Goal: Information Seeking & Learning: Compare options

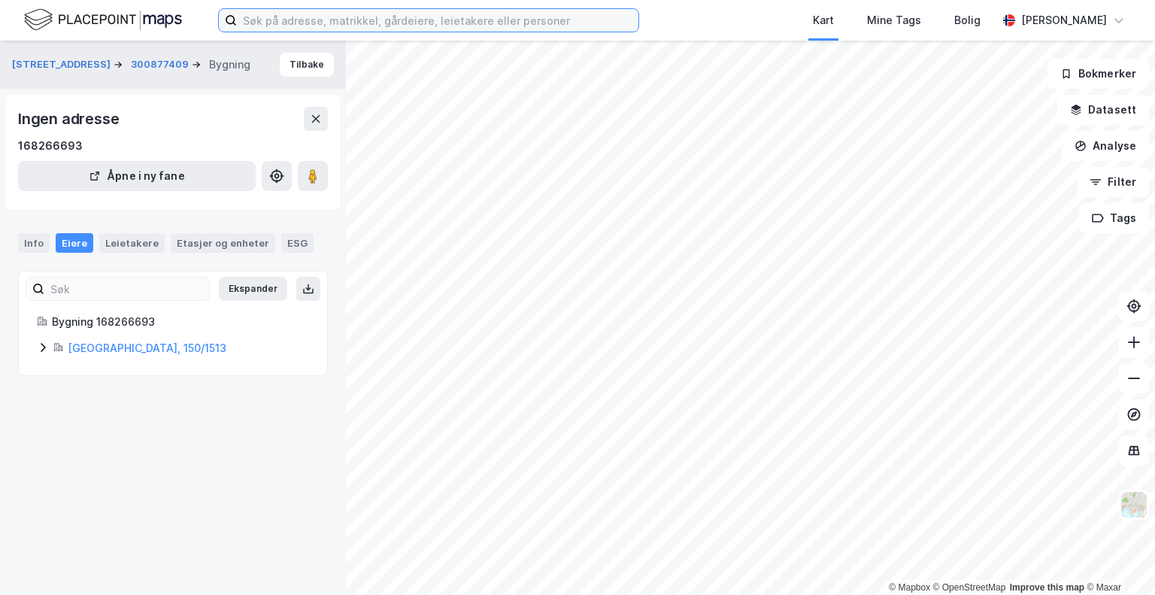
click at [341, 14] on input at bounding box center [438, 20] width 402 height 23
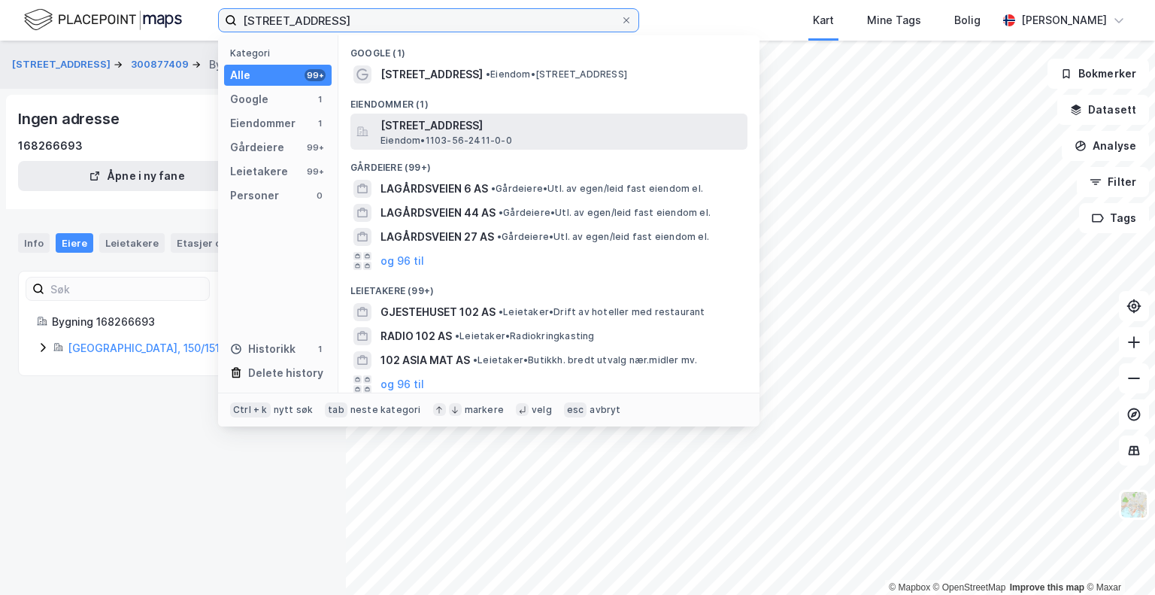
type input "[STREET_ADDRESS]"
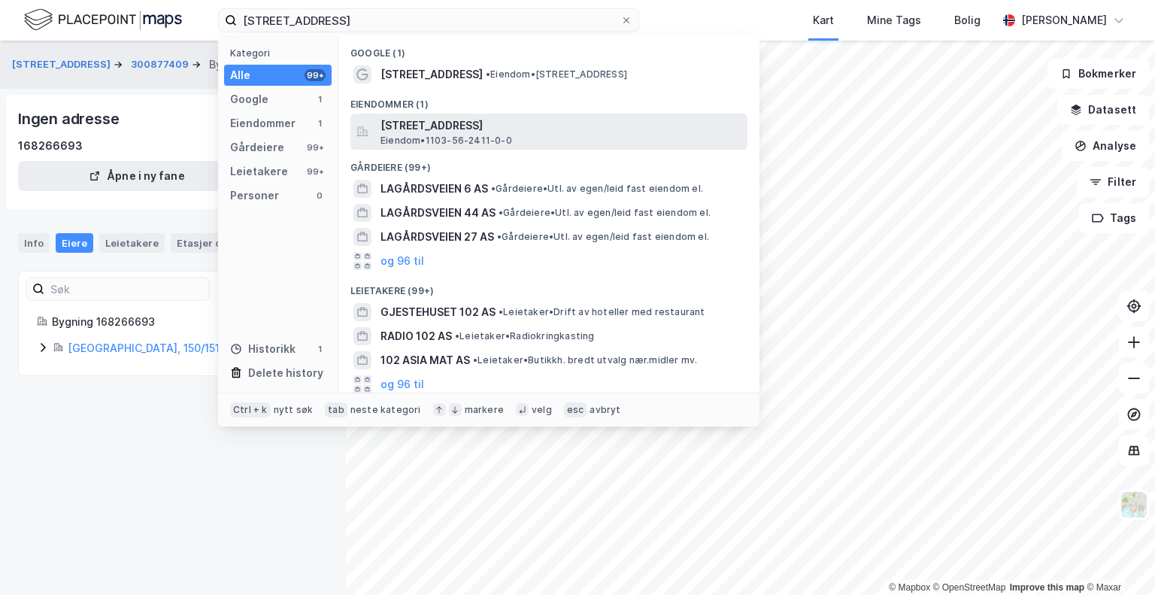
click at [468, 123] on span "[STREET_ADDRESS]" at bounding box center [560, 126] width 361 height 18
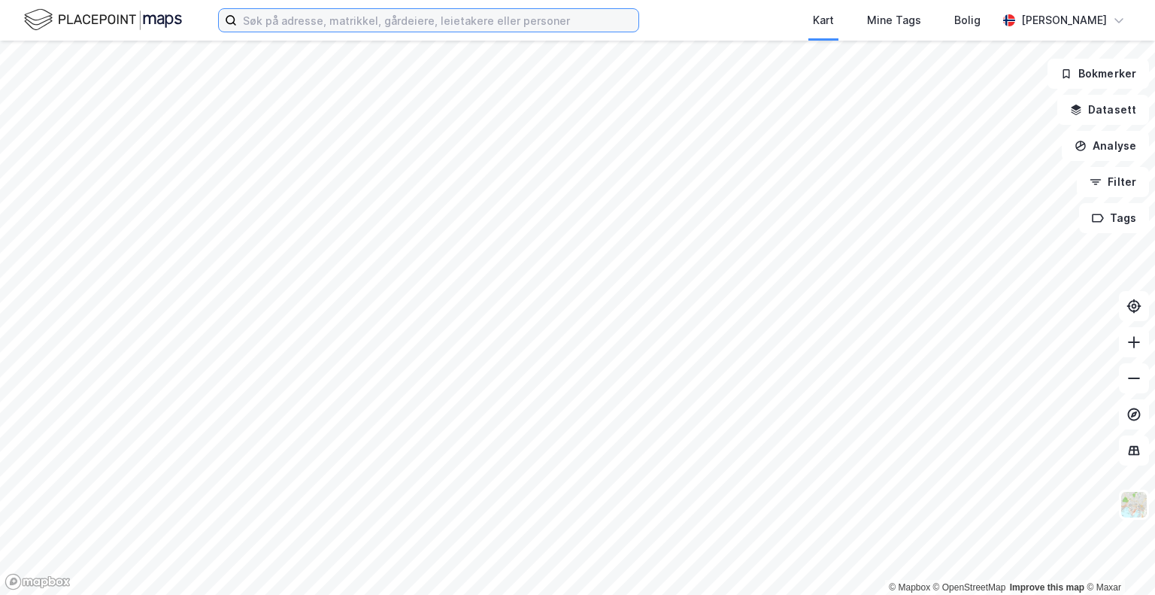
click at [367, 14] on input at bounding box center [438, 20] width 402 height 23
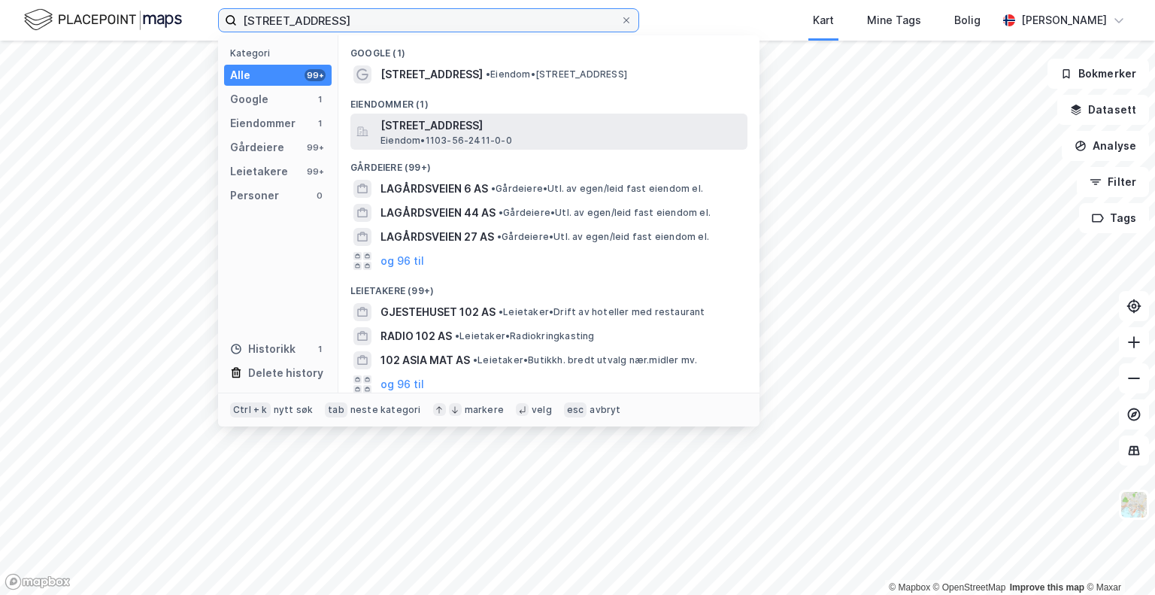
type input "[STREET_ADDRESS]"
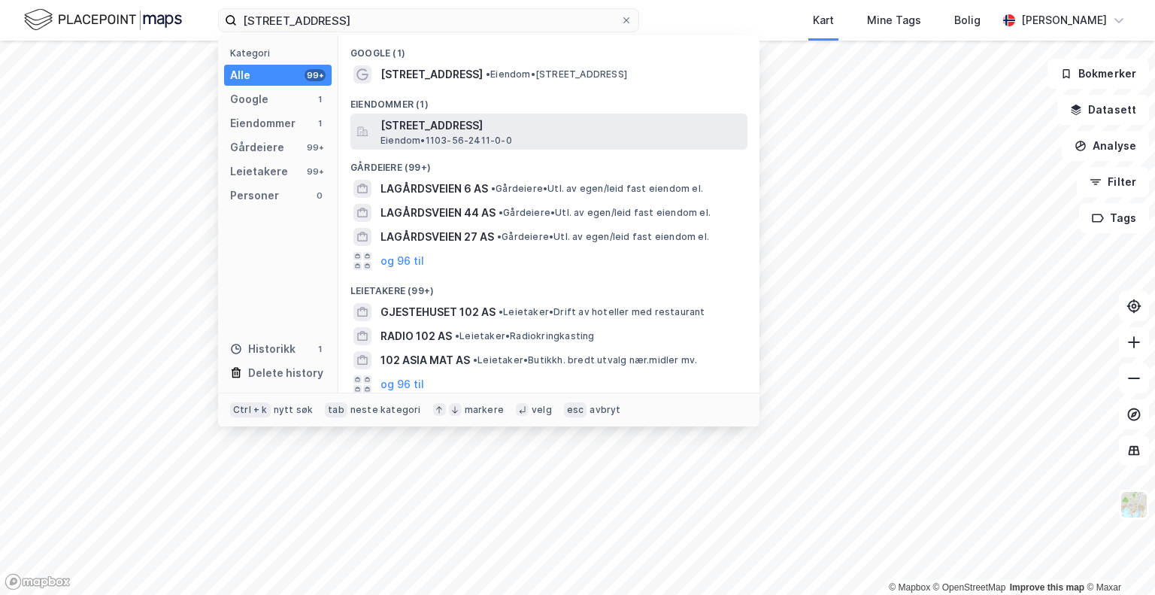
click at [523, 131] on span "[STREET_ADDRESS]" at bounding box center [560, 126] width 361 height 18
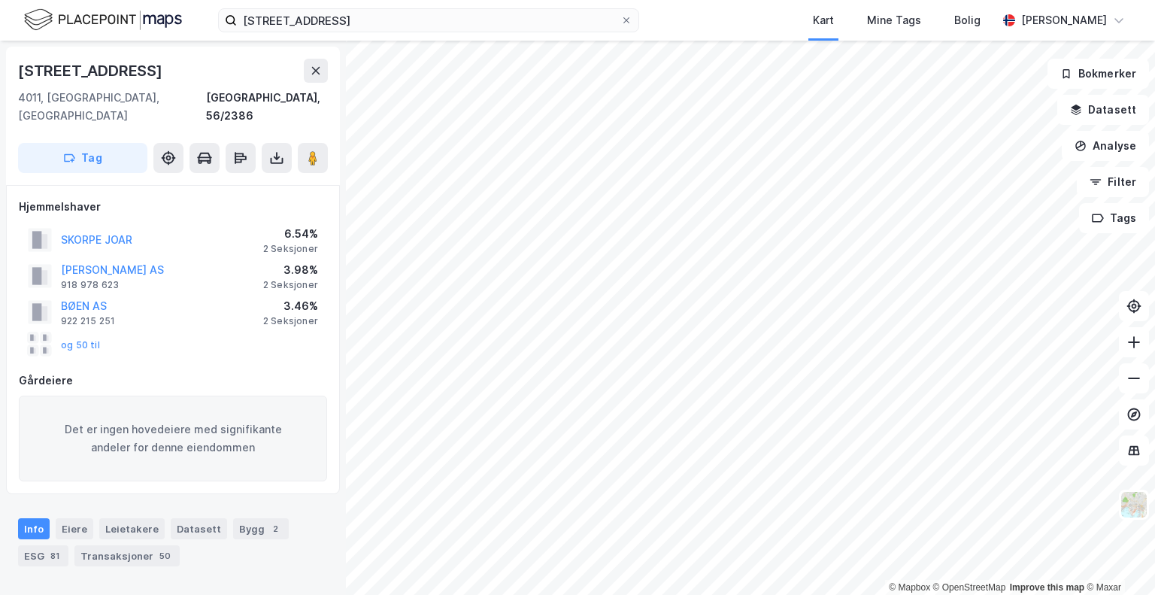
click at [737, 16] on div "Kart Mine Tags Bolig" at bounding box center [854, 20] width 286 height 41
